Goal: Information Seeking & Learning: Learn about a topic

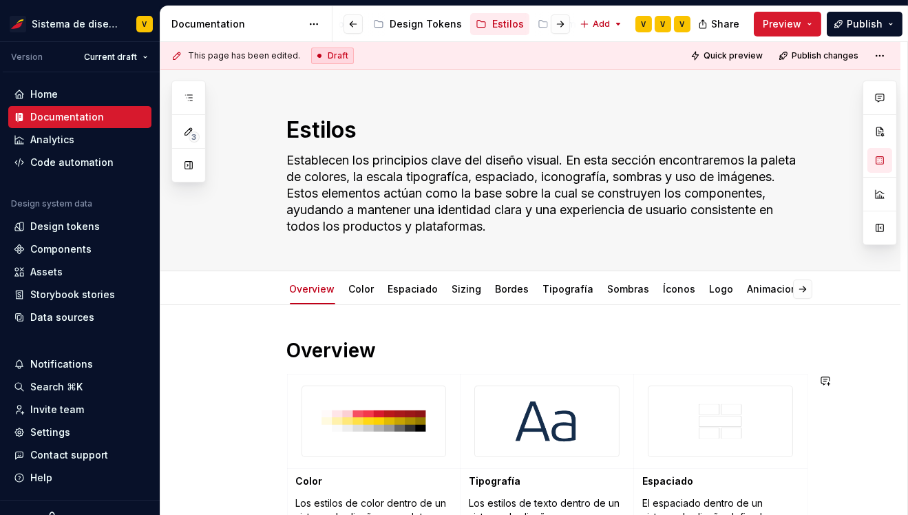
scroll to position [800, 0]
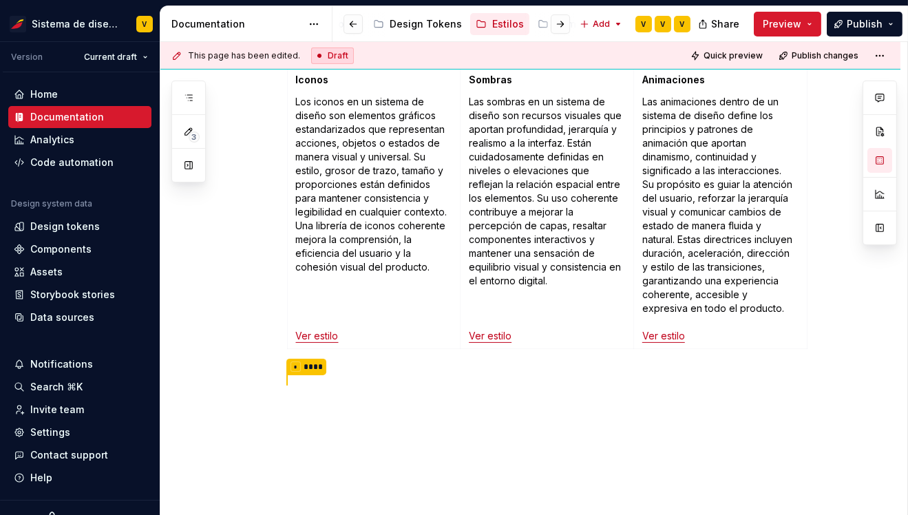
type textarea "*"
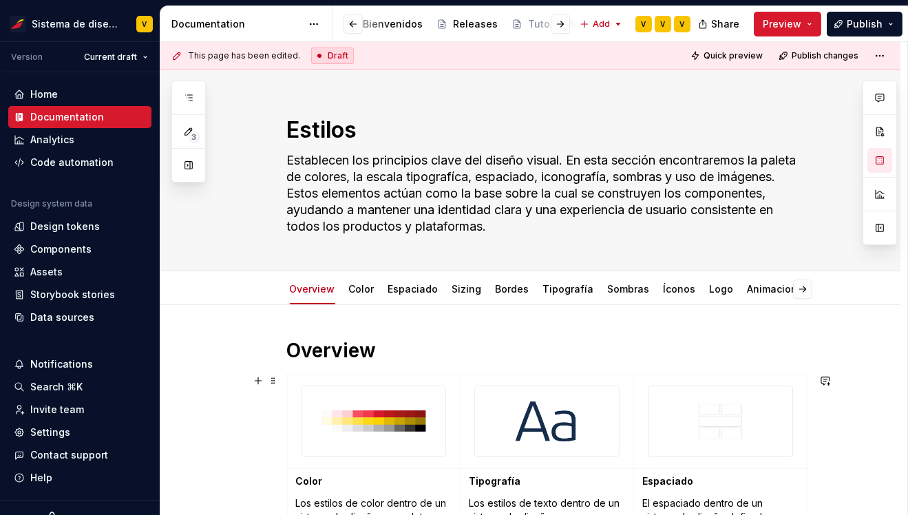
scroll to position [702, 0]
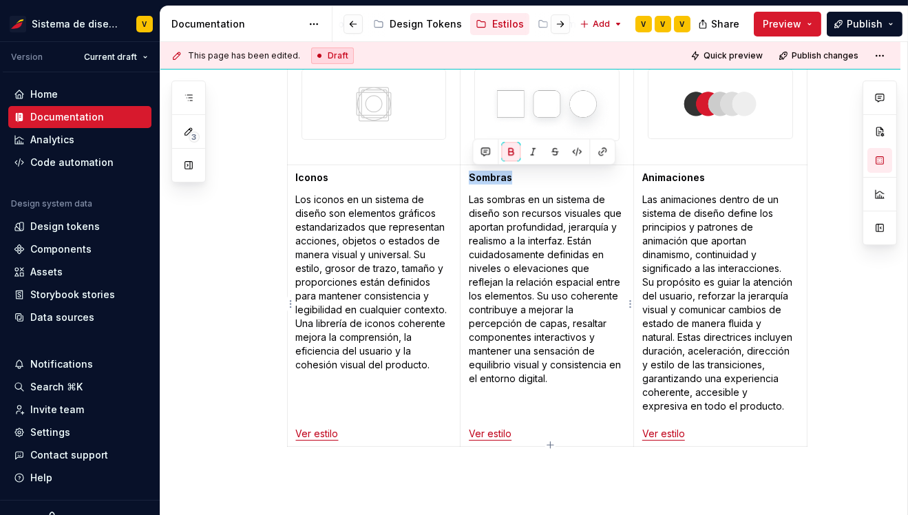
drag, startPoint x: 474, startPoint y: 177, endPoint x: 515, endPoint y: 178, distance: 41.3
click at [515, 178] on p "Sombras" at bounding box center [547, 178] width 156 height 14
click at [235, 227] on div "Overview Color Los estilos de color dentro de un sistema de diseño son paletas …" at bounding box center [530, 129] width 740 height 1053
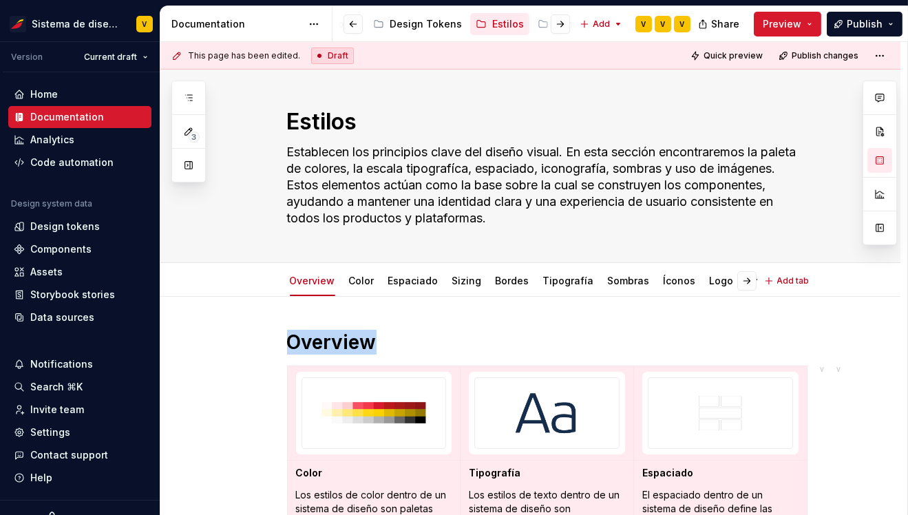
scroll to position [0, 0]
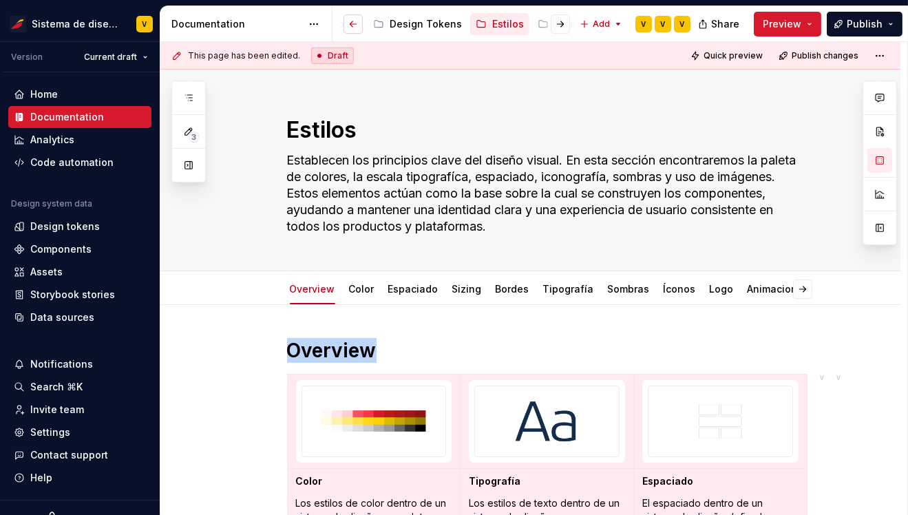
click at [352, 25] on button "button" at bounding box center [353, 23] width 19 height 19
click at [454, 23] on div "Estilos" at bounding box center [470, 24] width 32 height 14
click at [364, 292] on link "Color" at bounding box center [361, 289] width 25 height 12
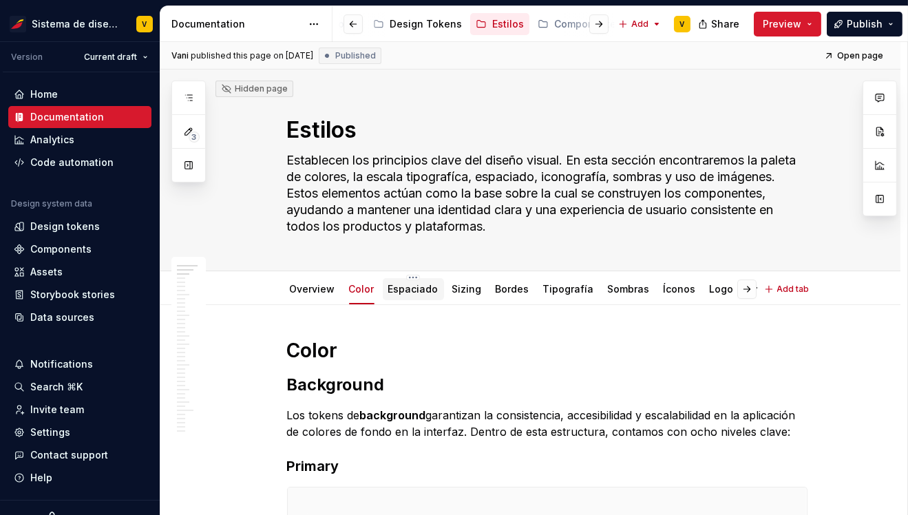
click at [417, 295] on div "Espaciado" at bounding box center [413, 289] width 50 height 14
click at [570, 292] on link "Tipografía" at bounding box center [568, 289] width 51 height 12
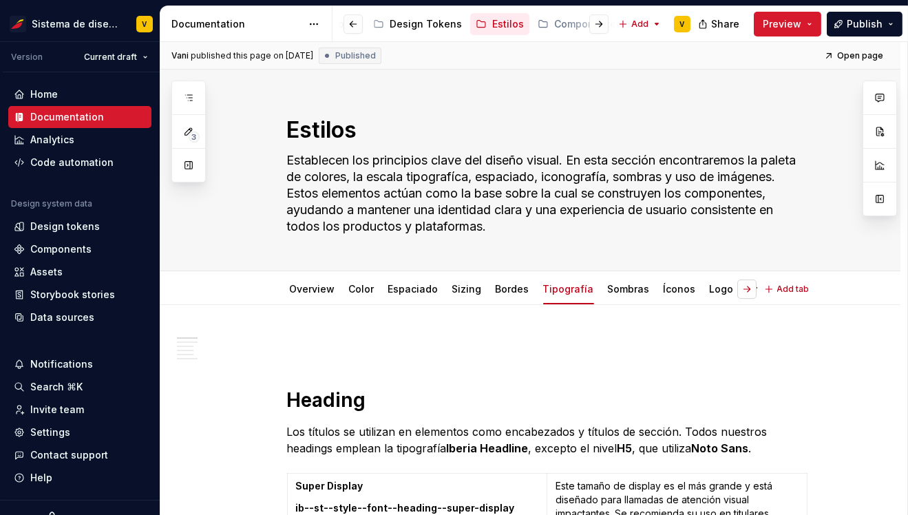
click at [750, 290] on button "button" at bounding box center [746, 289] width 19 height 19
click at [403, 293] on link "Espaciado" at bounding box center [413, 289] width 50 height 12
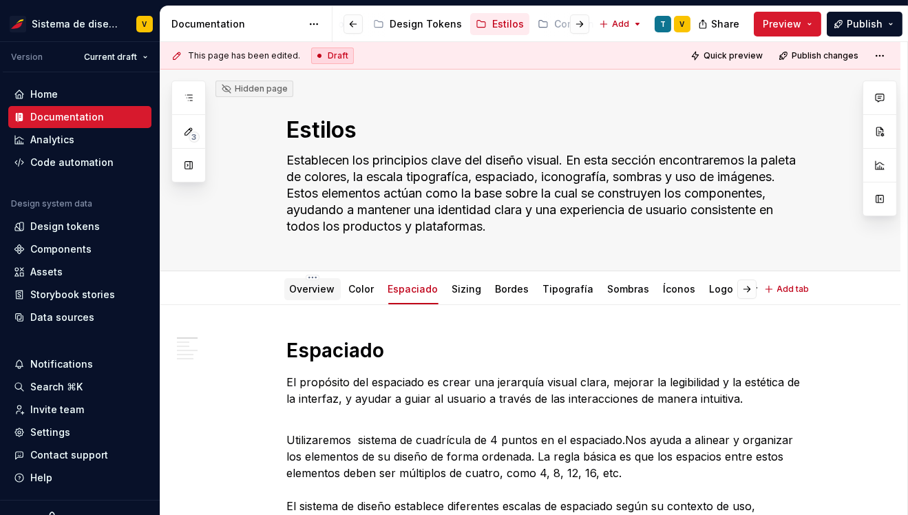
click at [311, 292] on link "Overview" at bounding box center [312, 289] width 45 height 12
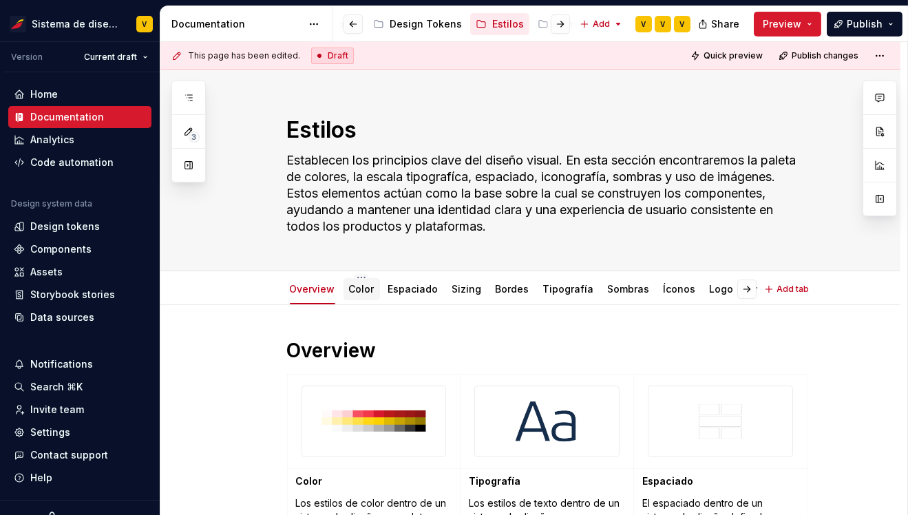
click at [361, 294] on link "Color" at bounding box center [361, 289] width 25 height 12
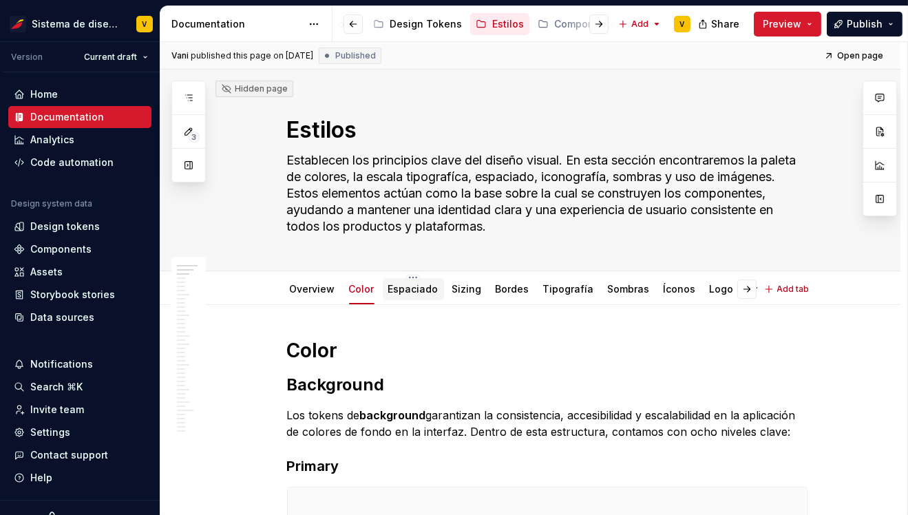
click at [415, 291] on link "Espaciado" at bounding box center [413, 289] width 50 height 12
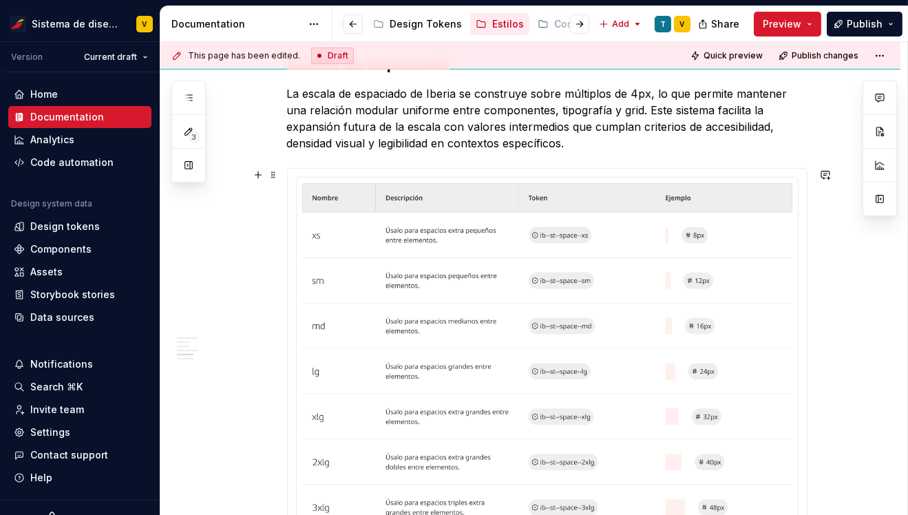
scroll to position [1135, 0]
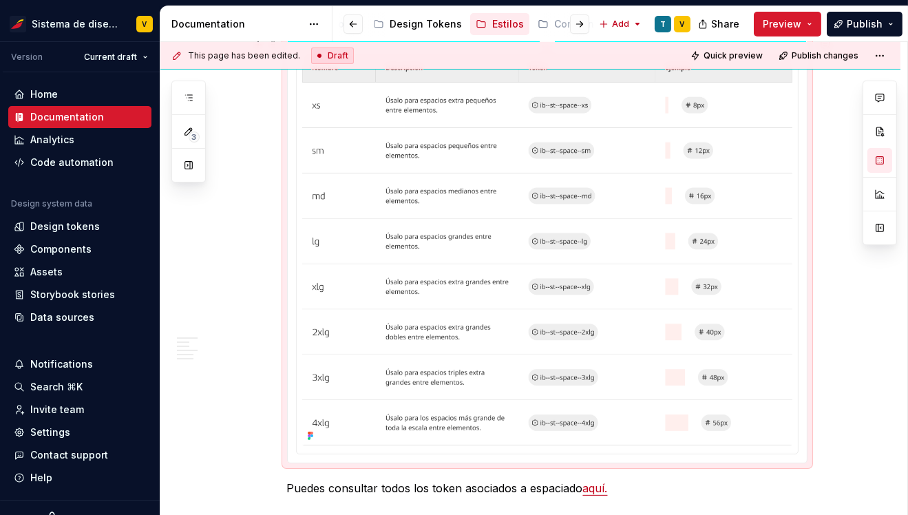
click at [393, 193] on img at bounding box center [547, 249] width 490 height 392
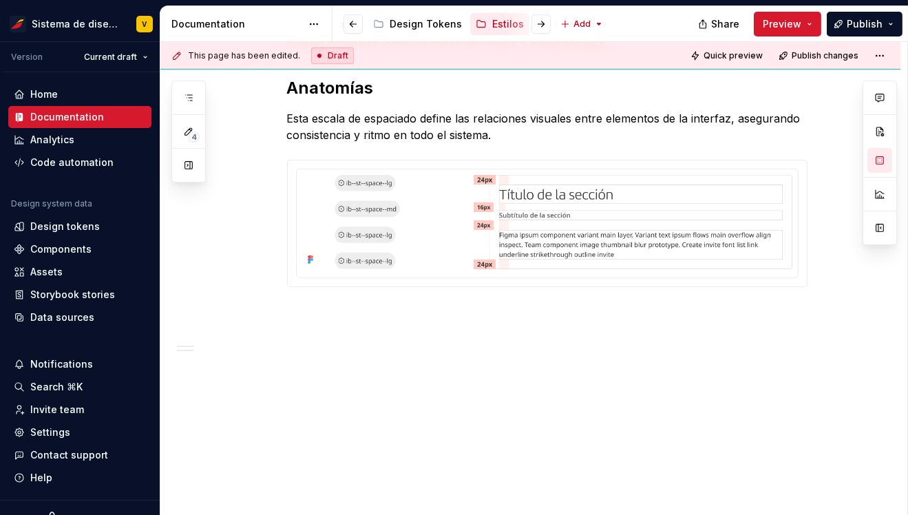
type textarea "*"
